Goal: Transaction & Acquisition: Purchase product/service

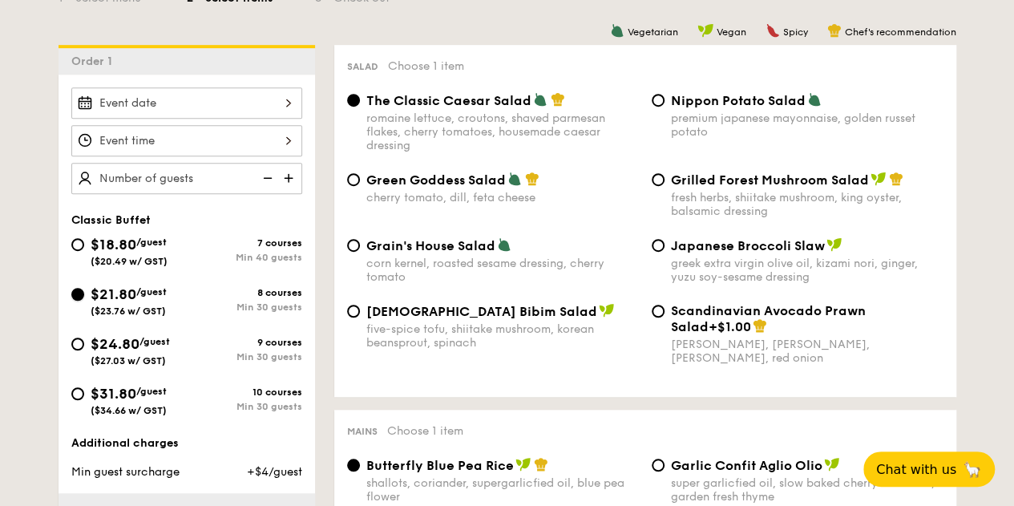
scroll to position [401, 0]
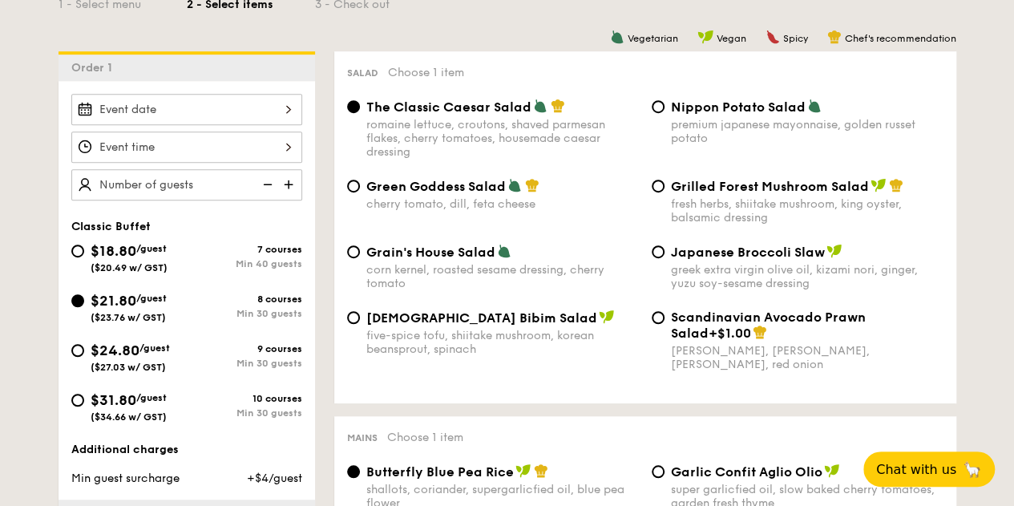
click at [292, 181] on img at bounding box center [290, 184] width 24 height 30
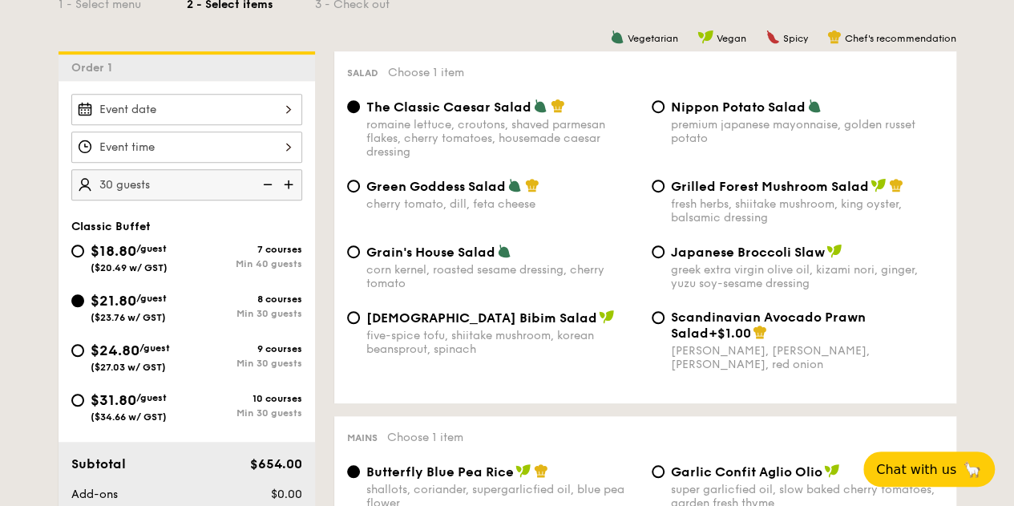
click at [292, 181] on img at bounding box center [290, 184] width 24 height 30
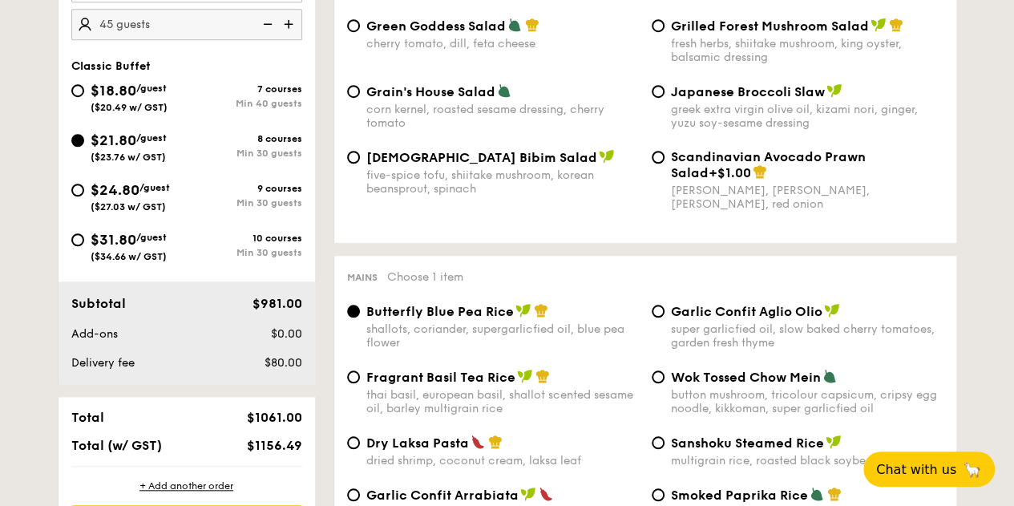
scroll to position [481, 0]
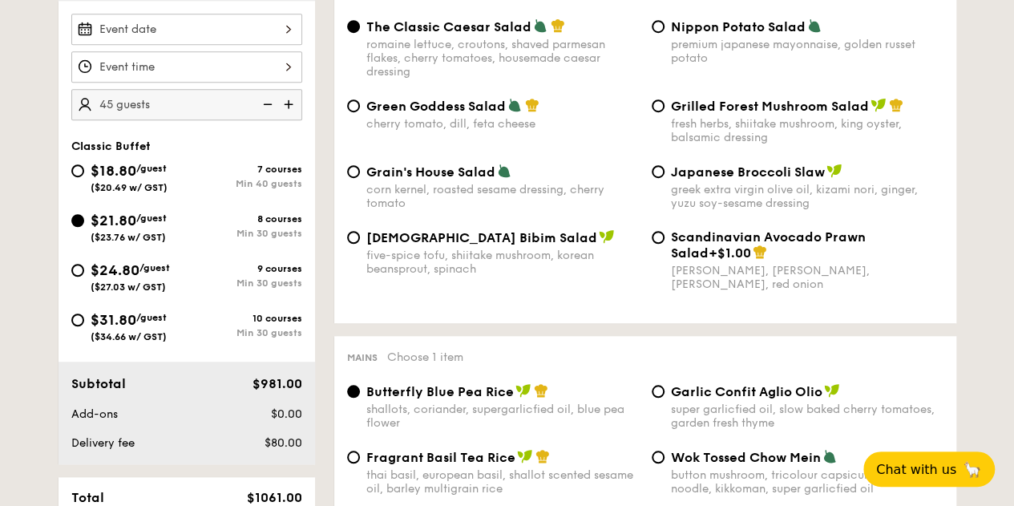
click at [288, 95] on img at bounding box center [290, 104] width 24 height 30
type input "50 guests"
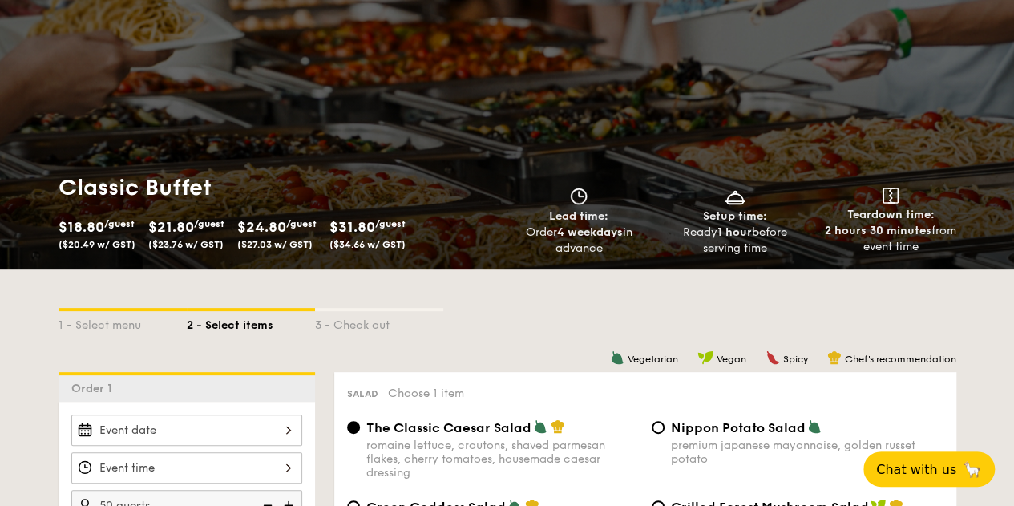
scroll to position [0, 0]
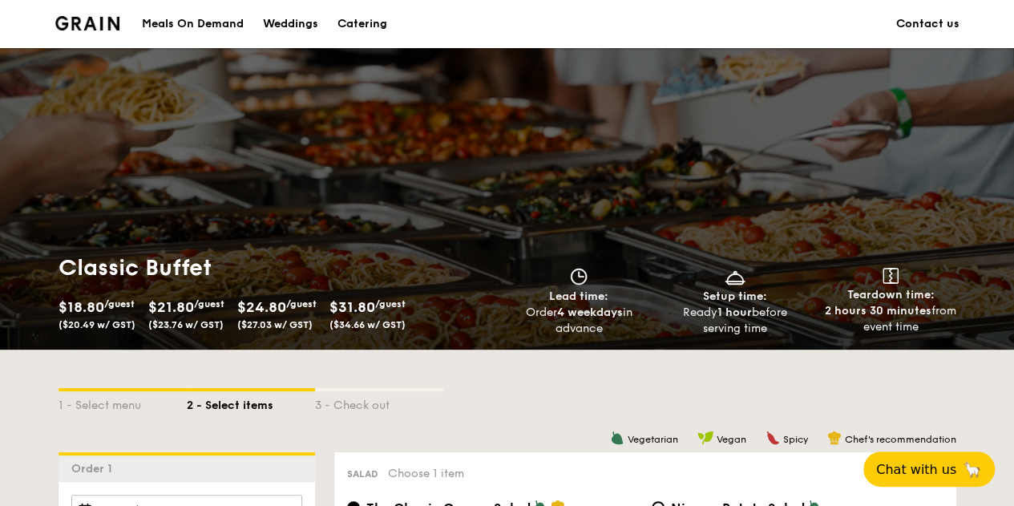
click at [175, 26] on div "Meals On Demand" at bounding box center [193, 24] width 102 height 48
click at [369, 25] on div "Catering" at bounding box center [363, 24] width 50 height 48
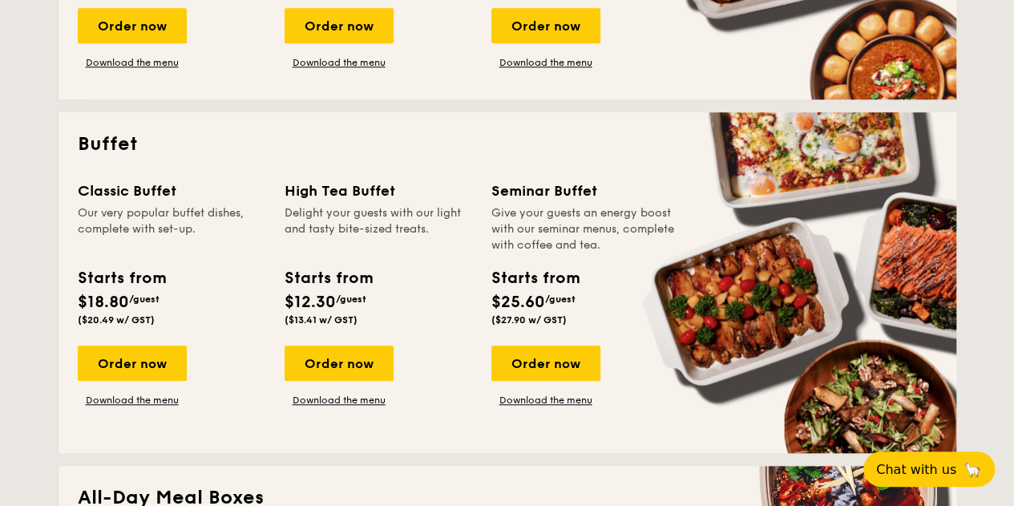
scroll to position [722, 0]
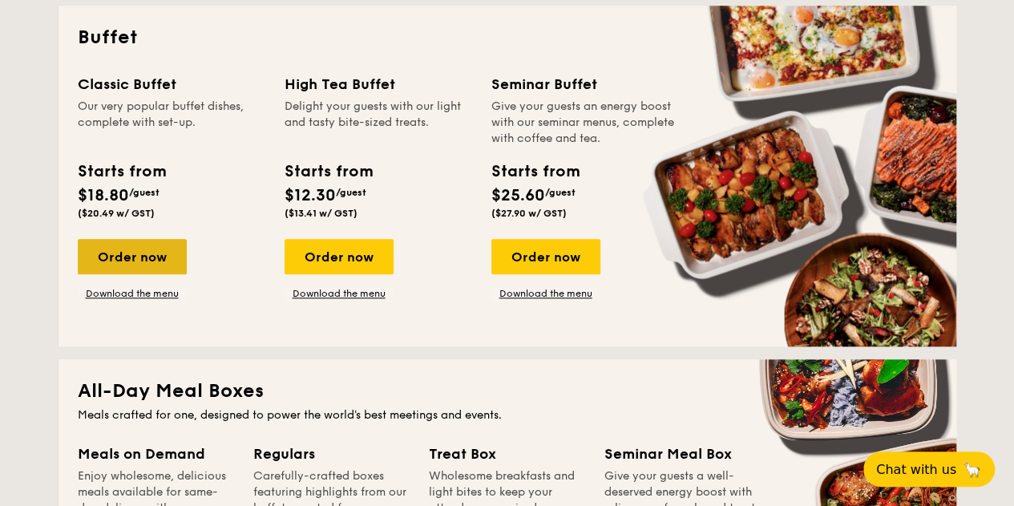
click at [170, 260] on div "Order now" at bounding box center [132, 256] width 109 height 35
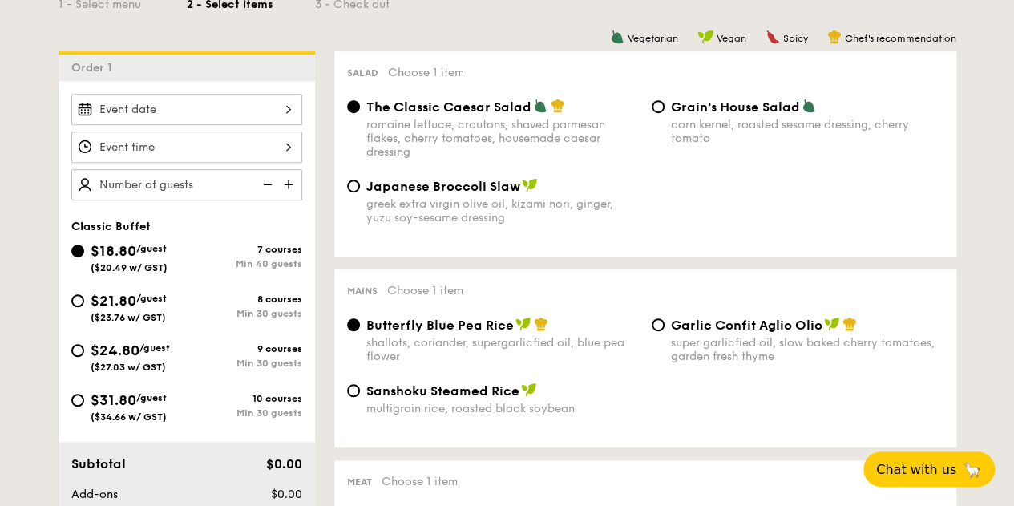
scroll to position [321, 0]
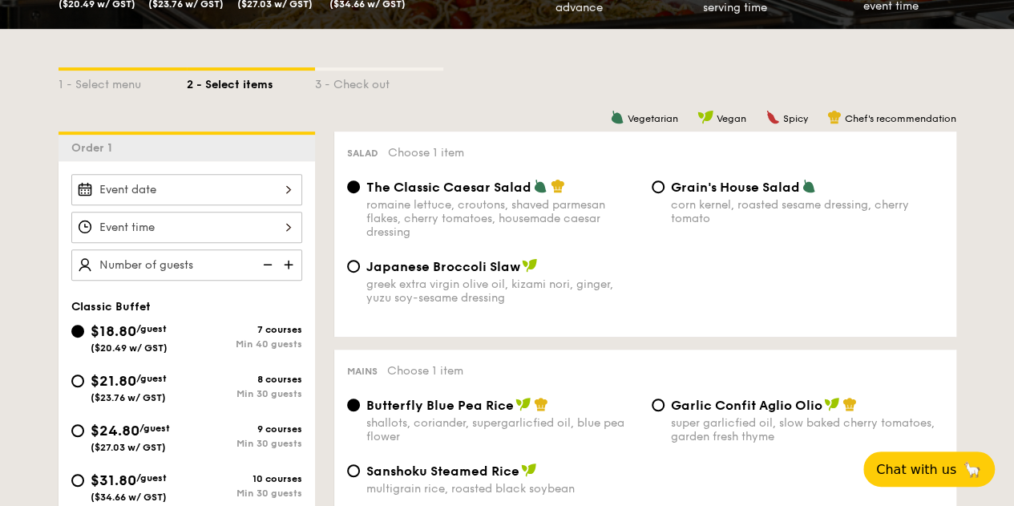
click at [114, 378] on span "$21.80" at bounding box center [114, 381] width 46 height 18
click at [84, 378] on input "$21.80 /guest ($23.76 w/ GST) 8 courses Min 30 guests" at bounding box center [77, 380] width 13 height 13
radio input "true"
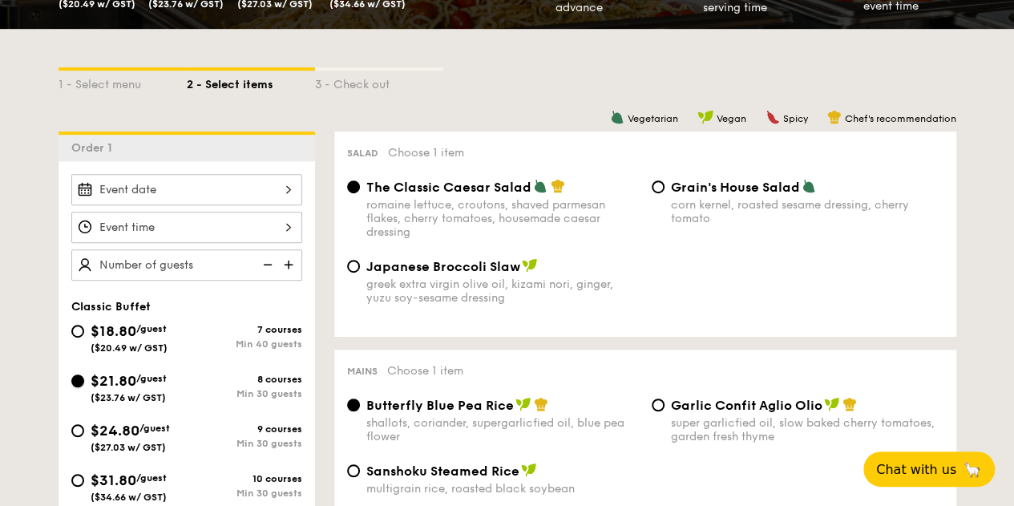
radio input "true"
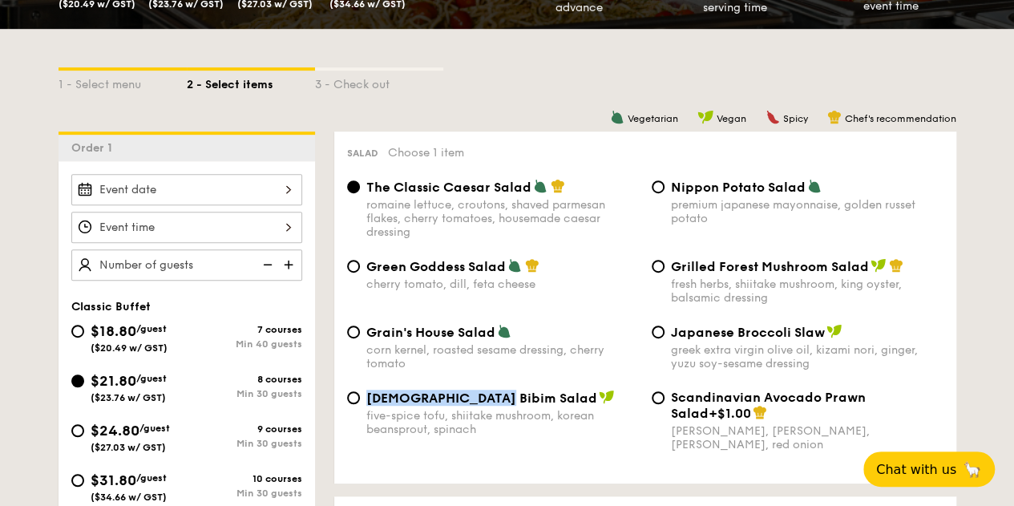
drag, startPoint x: 367, startPoint y: 402, endPoint x: 487, endPoint y: 405, distance: 119.5
click at [487, 405] on span "[DEMOGRAPHIC_DATA] Bibim Salad" at bounding box center [481, 397] width 231 height 15
copy span "[DEMOGRAPHIC_DATA] Bibim Salad"
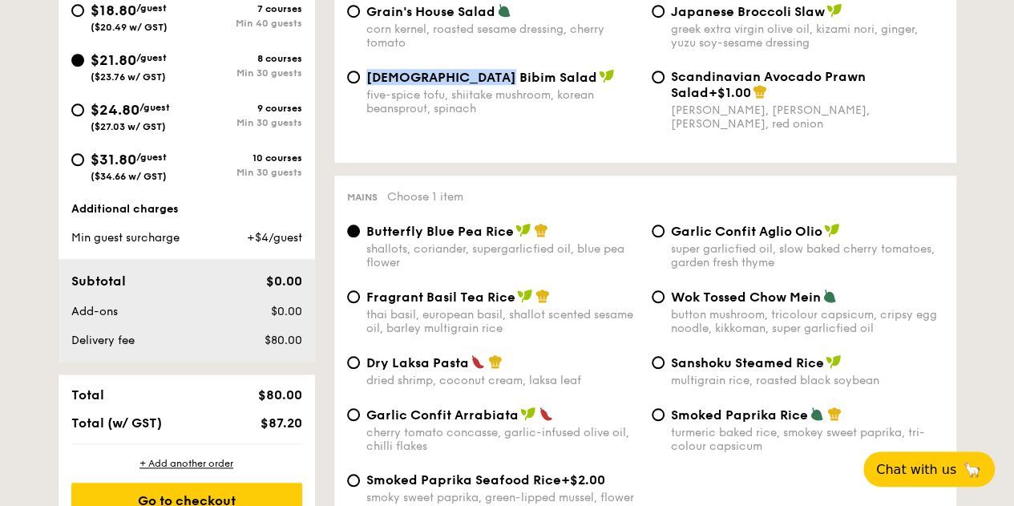
scroll to position [722, 0]
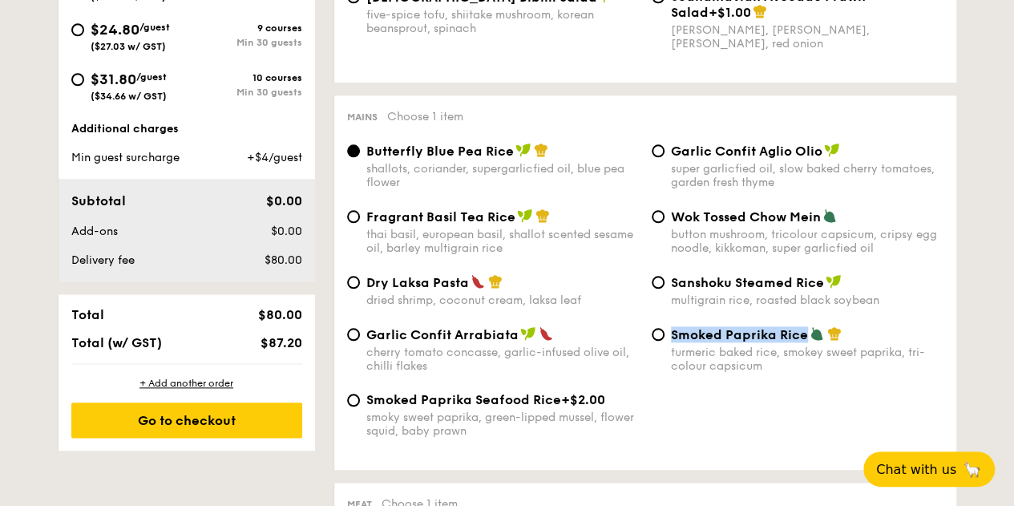
drag, startPoint x: 673, startPoint y: 342, endPoint x: 802, endPoint y: 342, distance: 129.1
click at [802, 342] on span "Smoked Paprika Rice" at bounding box center [739, 334] width 137 height 15
copy span "Smoked Paprika Rice"
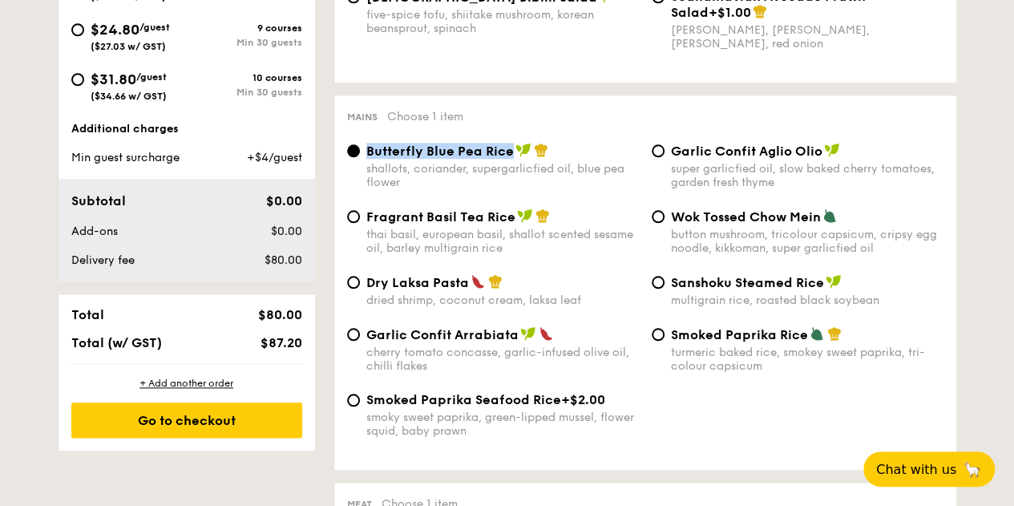
drag, startPoint x: 366, startPoint y: 154, endPoint x: 508, endPoint y: 160, distance: 142.8
click at [508, 159] on span "Butterfly Blue Pea Rice" at bounding box center [440, 151] width 148 height 15
copy span "Butterfly Blue Pea Rice"
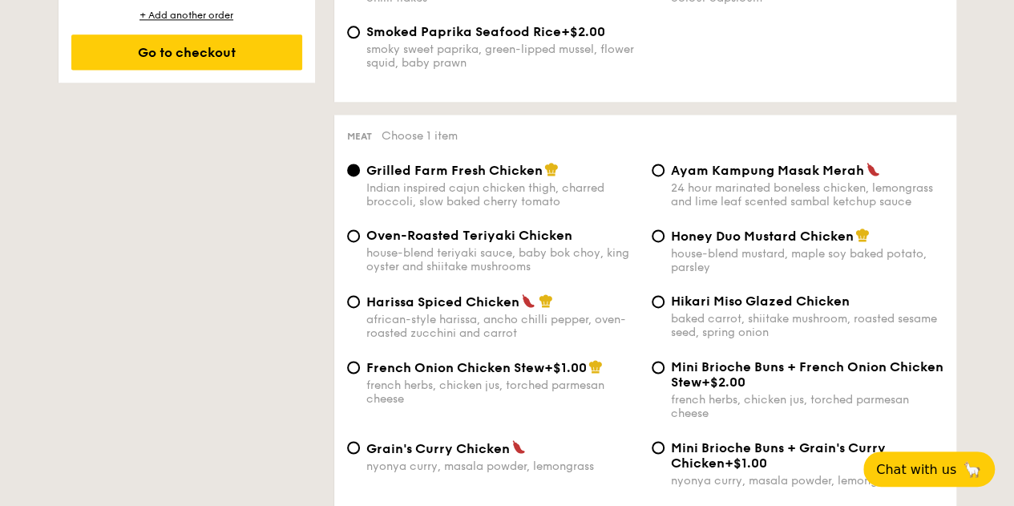
scroll to position [1123, 0]
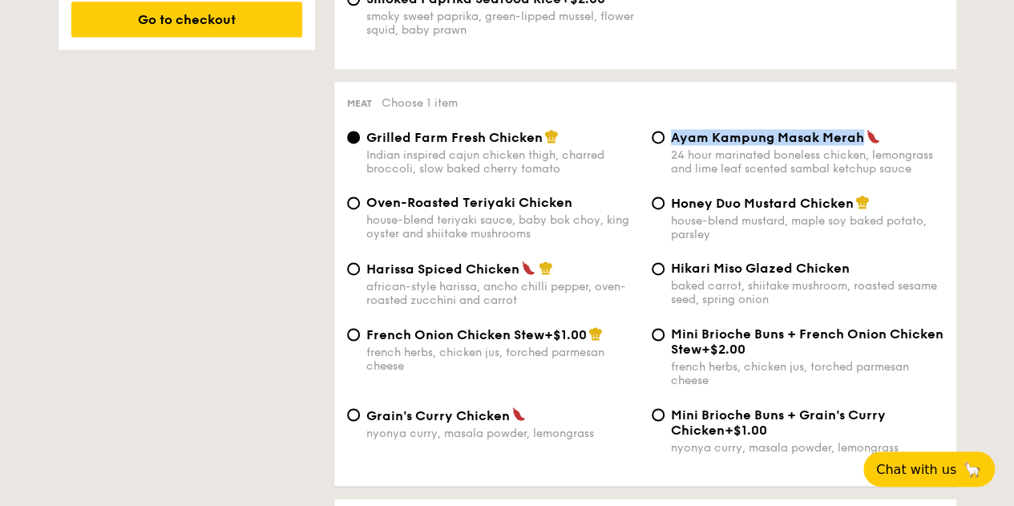
drag, startPoint x: 672, startPoint y: 141, endPoint x: 856, endPoint y: 144, distance: 184.4
click at [856, 144] on span "Ayam Kampung Masak Merah" at bounding box center [767, 137] width 193 height 15
copy span "Ayam Kampung Masak Merah"
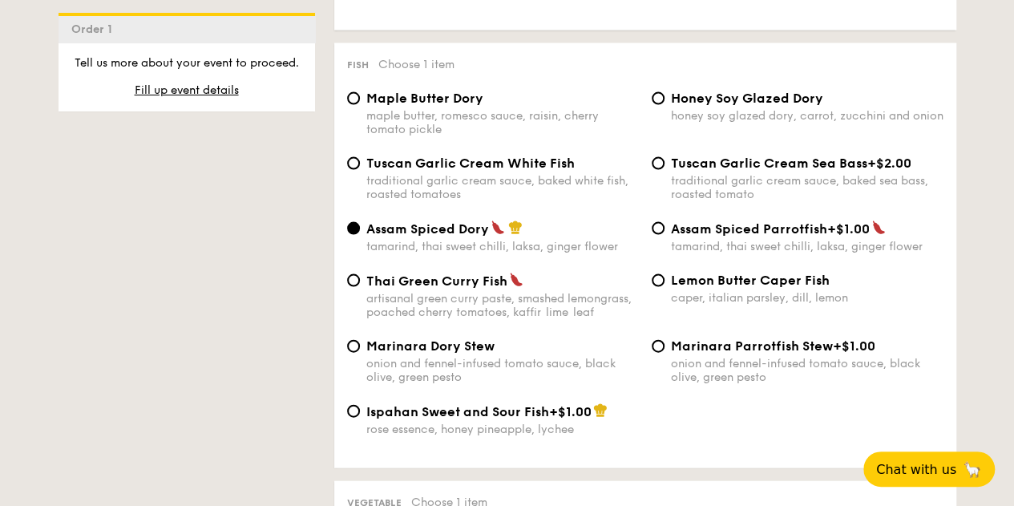
scroll to position [1604, 0]
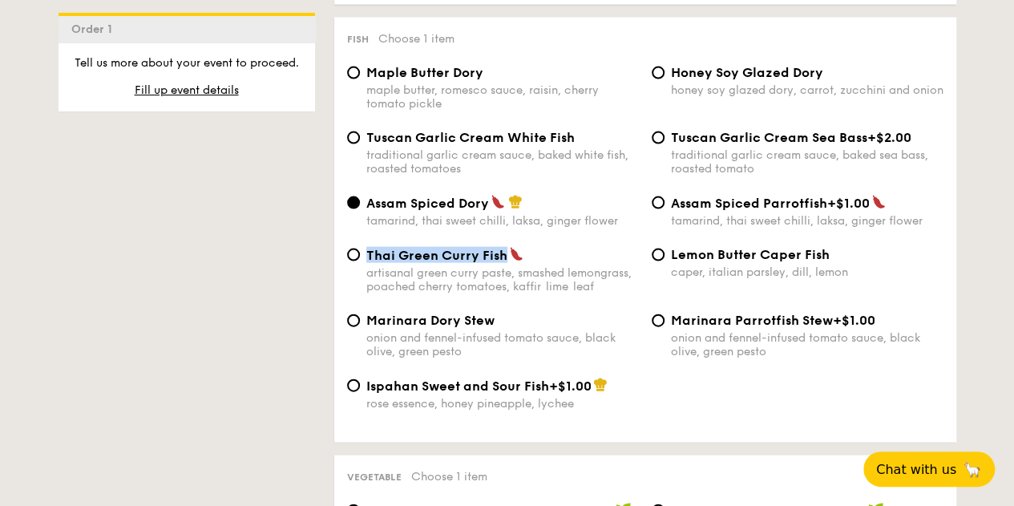
drag, startPoint x: 366, startPoint y: 264, endPoint x: 506, endPoint y: 265, distance: 140.3
click at [506, 263] on div "Thai Green Curry Fish" at bounding box center [502, 255] width 273 height 16
copy span "Thai Green Curry Fish"
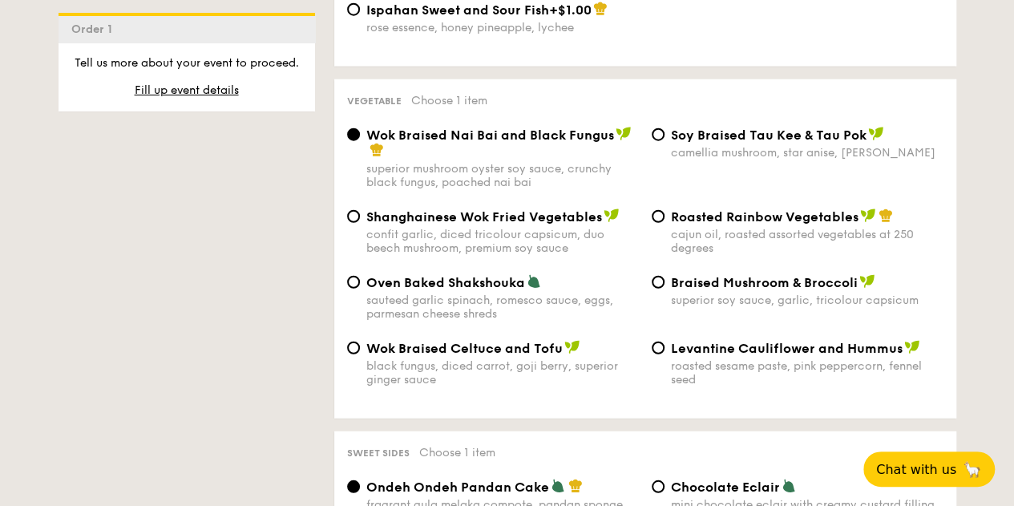
scroll to position [2005, 0]
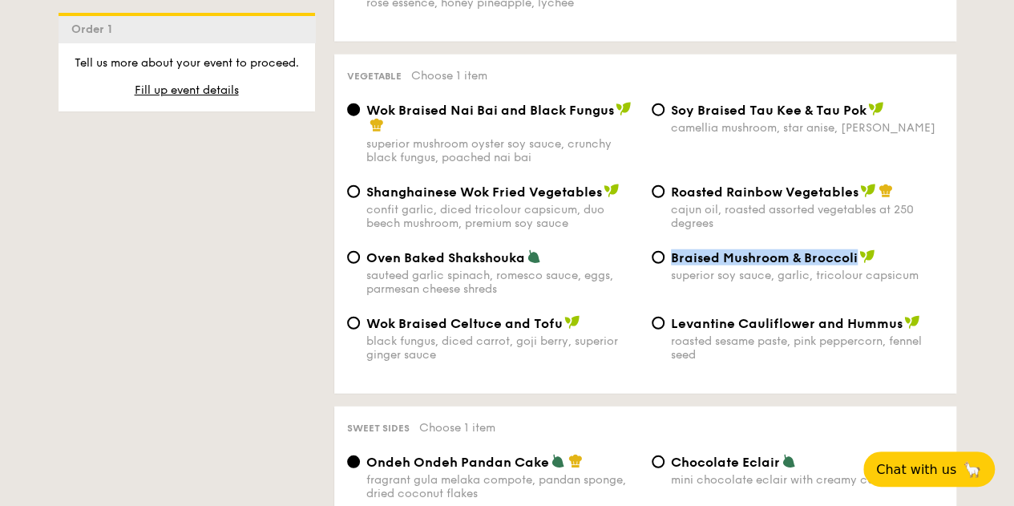
drag, startPoint x: 673, startPoint y: 273, endPoint x: 853, endPoint y: 275, distance: 180.4
click at [853, 265] on span "Braised Mushroom & Broccoli" at bounding box center [764, 257] width 187 height 15
copy span "Braised Mushroom & Broccoli"
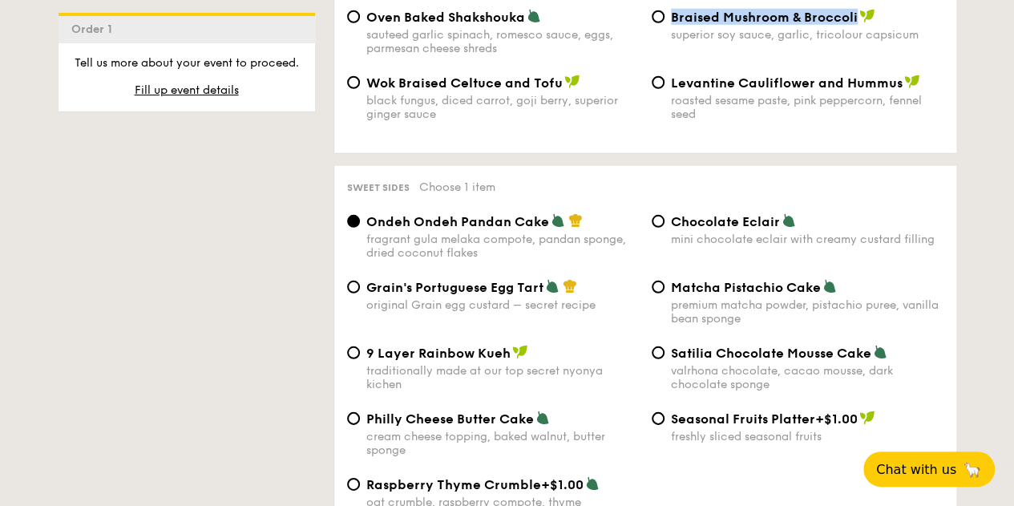
scroll to position [2325, 0]
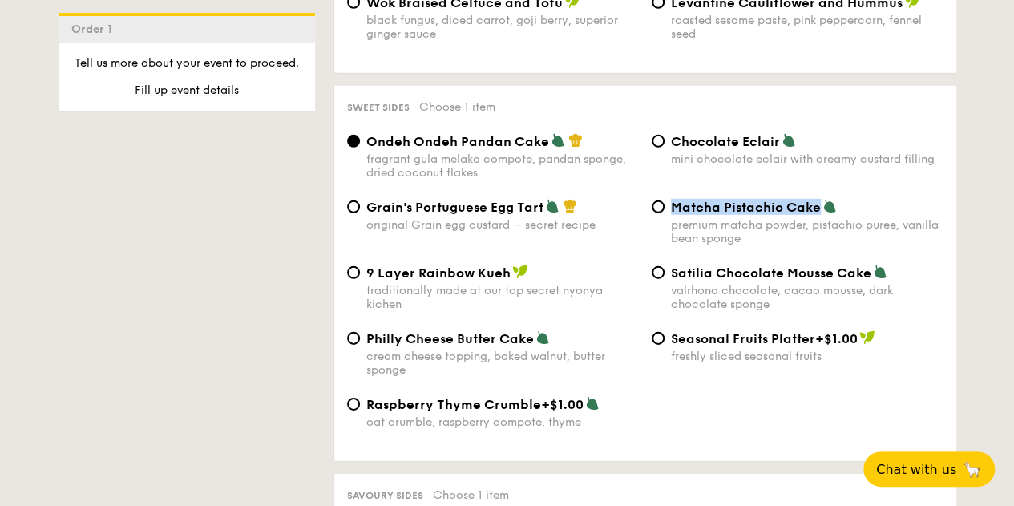
drag, startPoint x: 674, startPoint y: 222, endPoint x: 819, endPoint y: 231, distance: 145.4
click at [819, 215] on span "Matcha Pistachio Cake" at bounding box center [746, 207] width 150 height 15
copy span "Matcha Pistachio Cake"
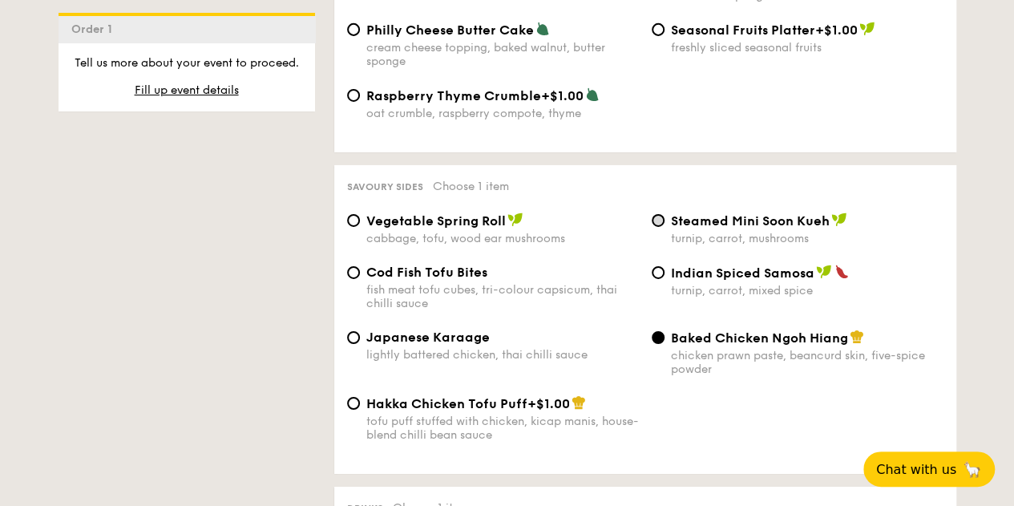
scroll to position [2646, 0]
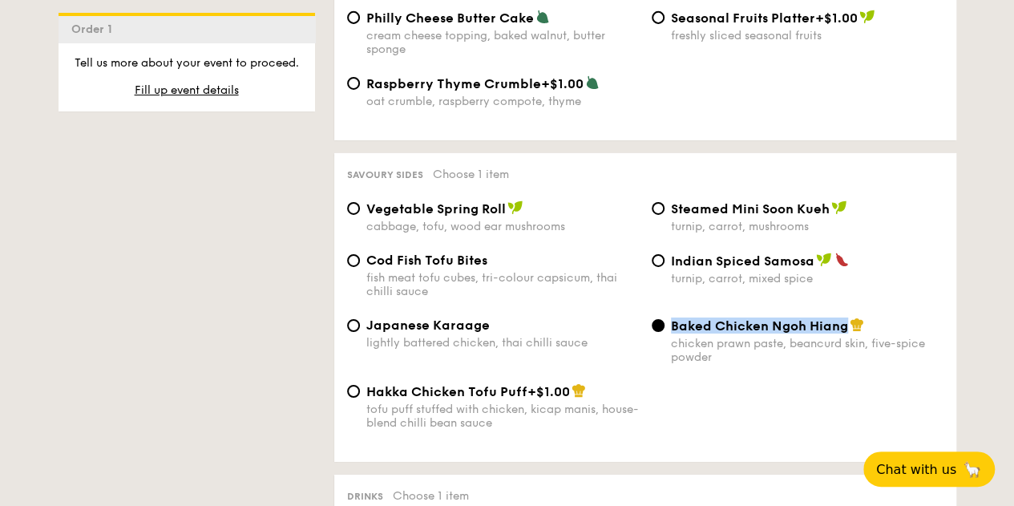
drag, startPoint x: 671, startPoint y: 347, endPoint x: 851, endPoint y: 347, distance: 179.6
click at [851, 334] on div "Baked Chicken Ngoh Hiang" at bounding box center [807, 326] width 273 height 16
copy span "Baked Chicken Ngoh Hiang"
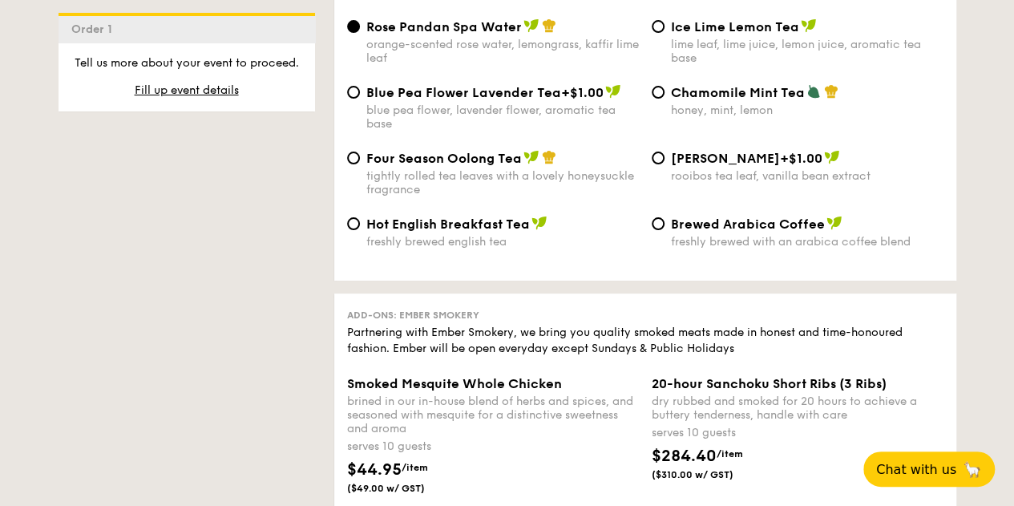
scroll to position [3127, 0]
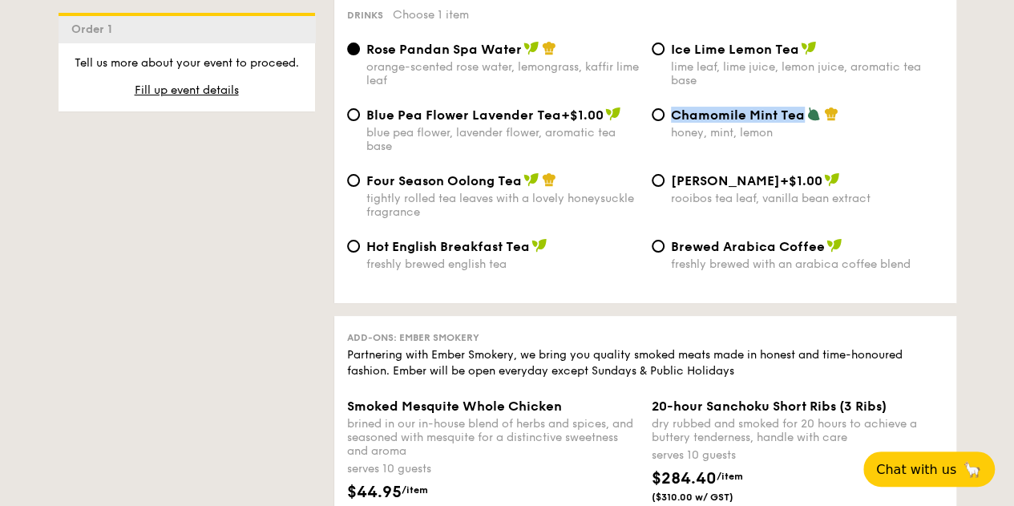
drag, startPoint x: 670, startPoint y: 136, endPoint x: 800, endPoint y: 140, distance: 130.0
click at [800, 123] on span "Chamomile Mint Tea" at bounding box center [738, 114] width 134 height 15
copy span "Chamomile Mint Tea"
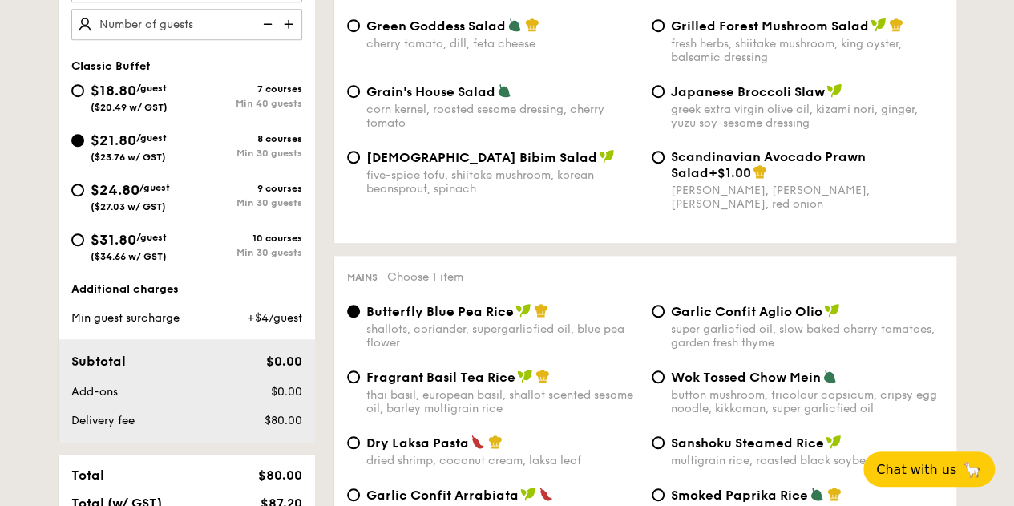
scroll to position [481, 0]
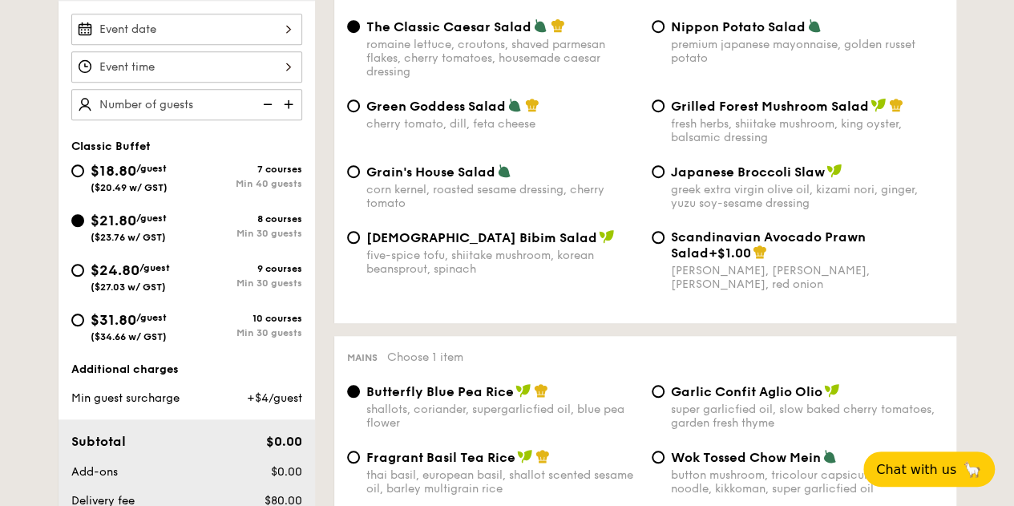
click at [355, 233] on div "Korean Bibim Salad five-spice tofu, shiitake mushroom, korean beansprout, spina…" at bounding box center [493, 252] width 305 height 47
click at [355, 240] on input "Korean Bibim Salad five-spice tofu, shiitake mushroom, korean beansprout, spina…" at bounding box center [353, 237] width 13 height 13
radio input "true"
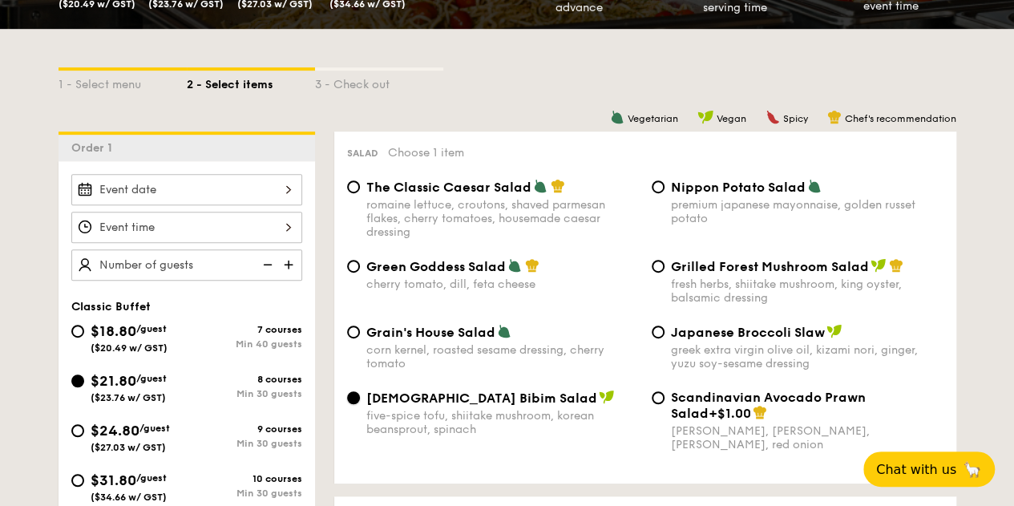
scroll to position [241, 0]
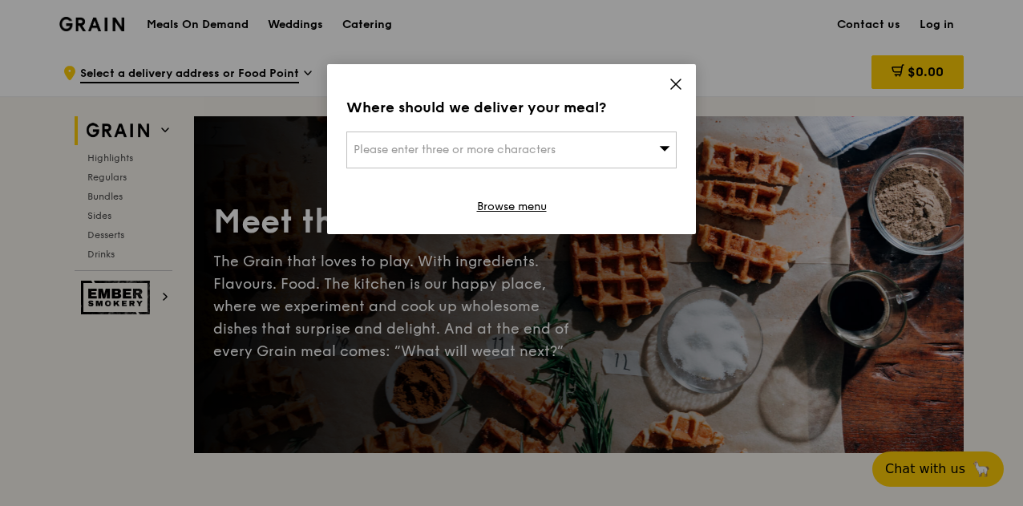
click at [677, 79] on icon at bounding box center [676, 84] width 14 height 14
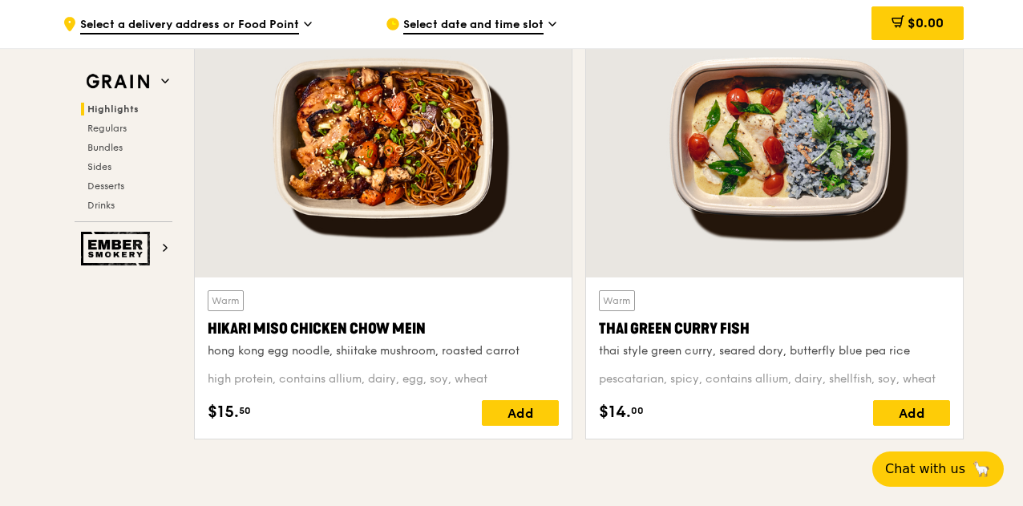
scroll to position [561, 0]
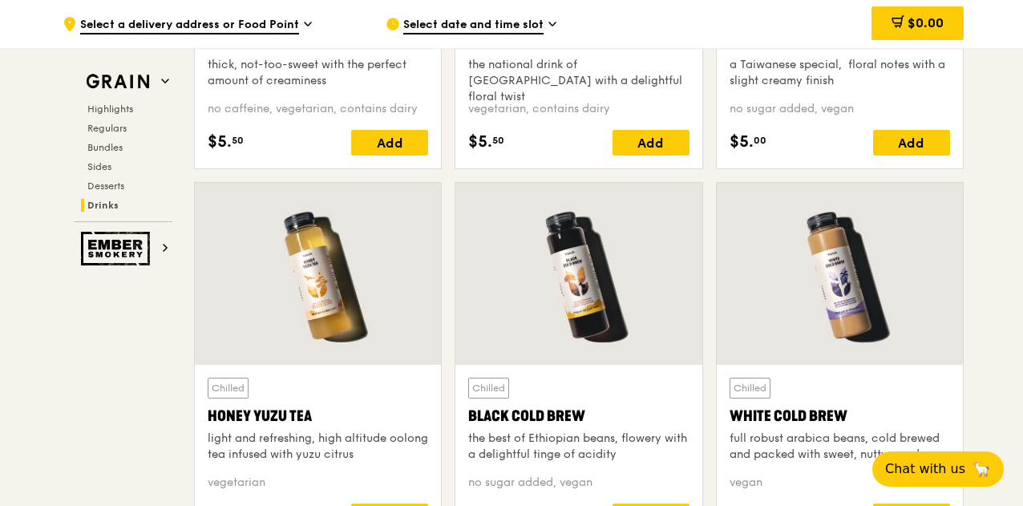
scroll to position [5853, 0]
